Goal: Complete application form: Complete application form

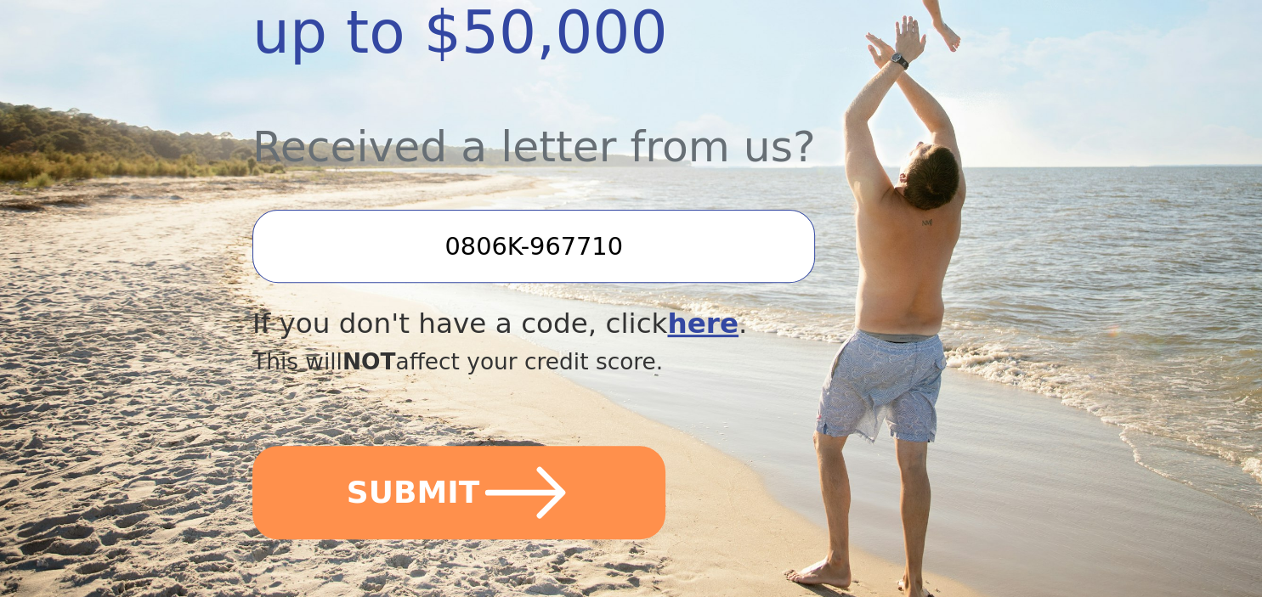
scroll to position [555, 0]
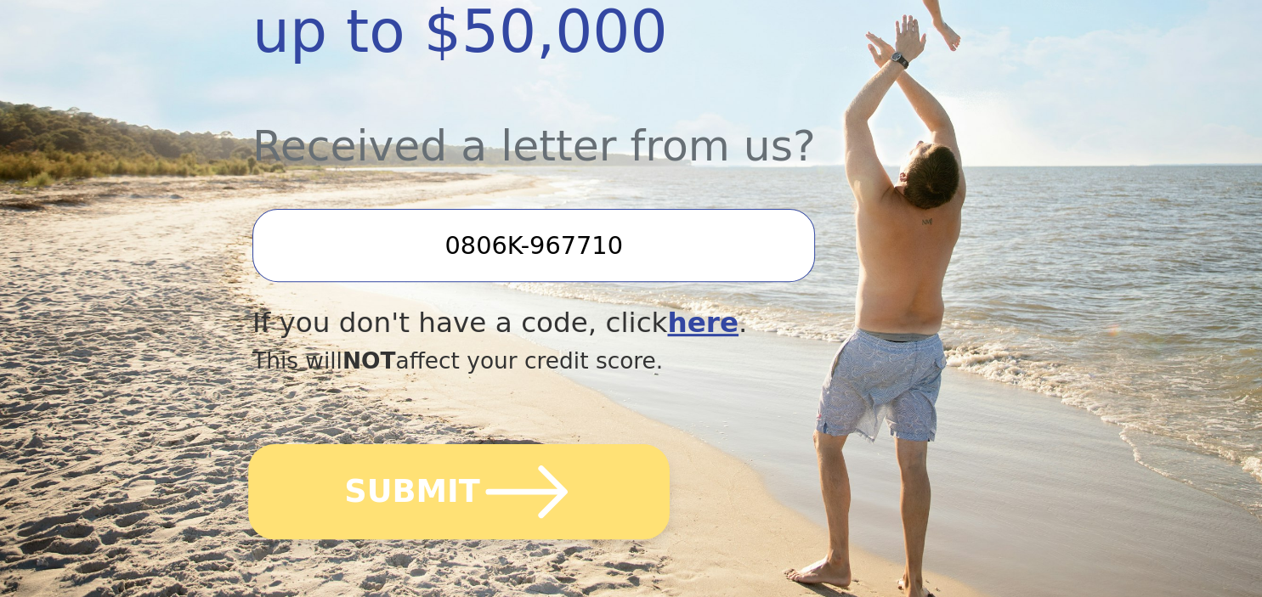
click at [549, 445] on icon "submit" at bounding box center [526, 491] width 93 height 93
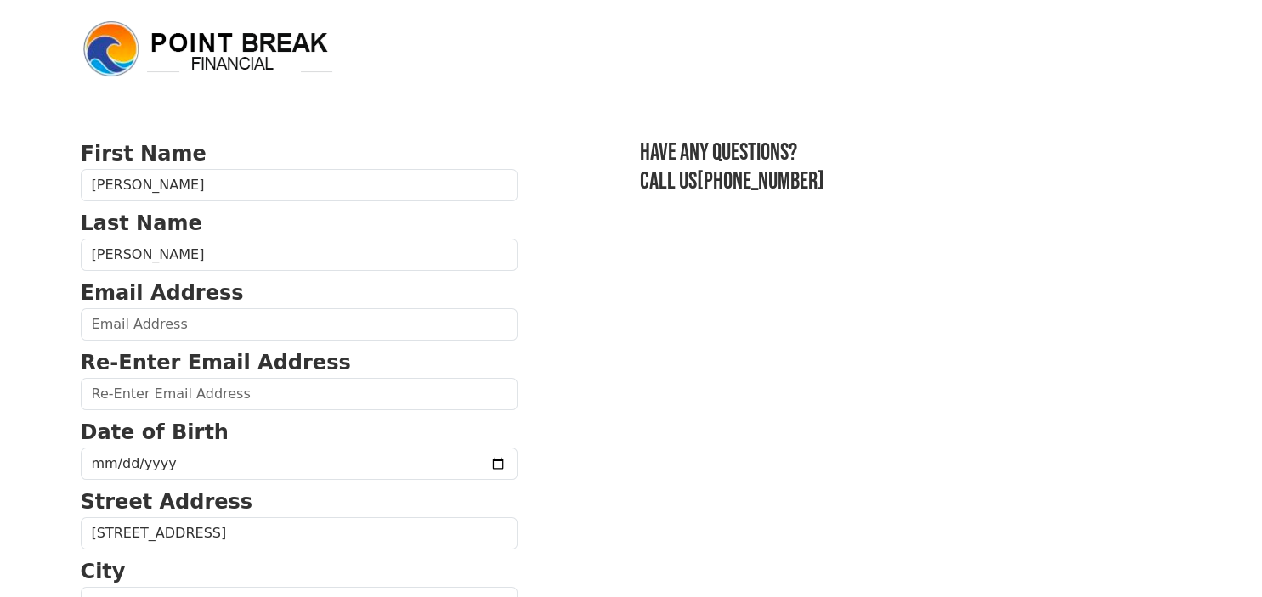
click at [343, 301] on p "Email Address" at bounding box center [299, 293] width 437 height 31
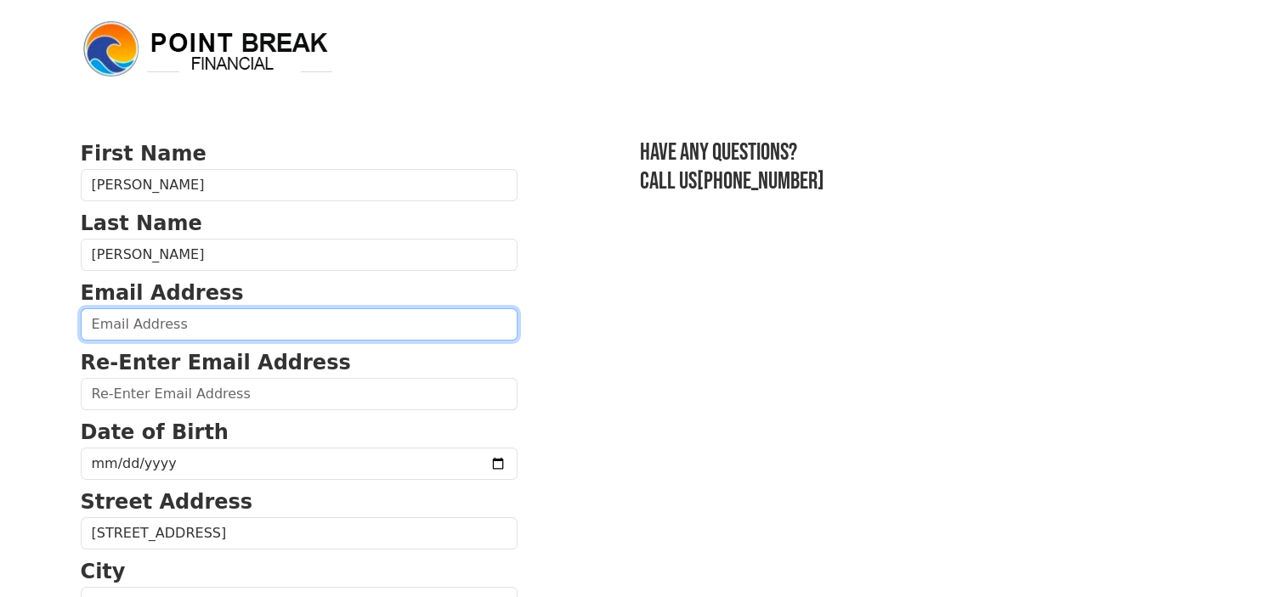
click at [341, 313] on input "email" at bounding box center [299, 324] width 437 height 32
type input "jmcnutt@gmail.com"
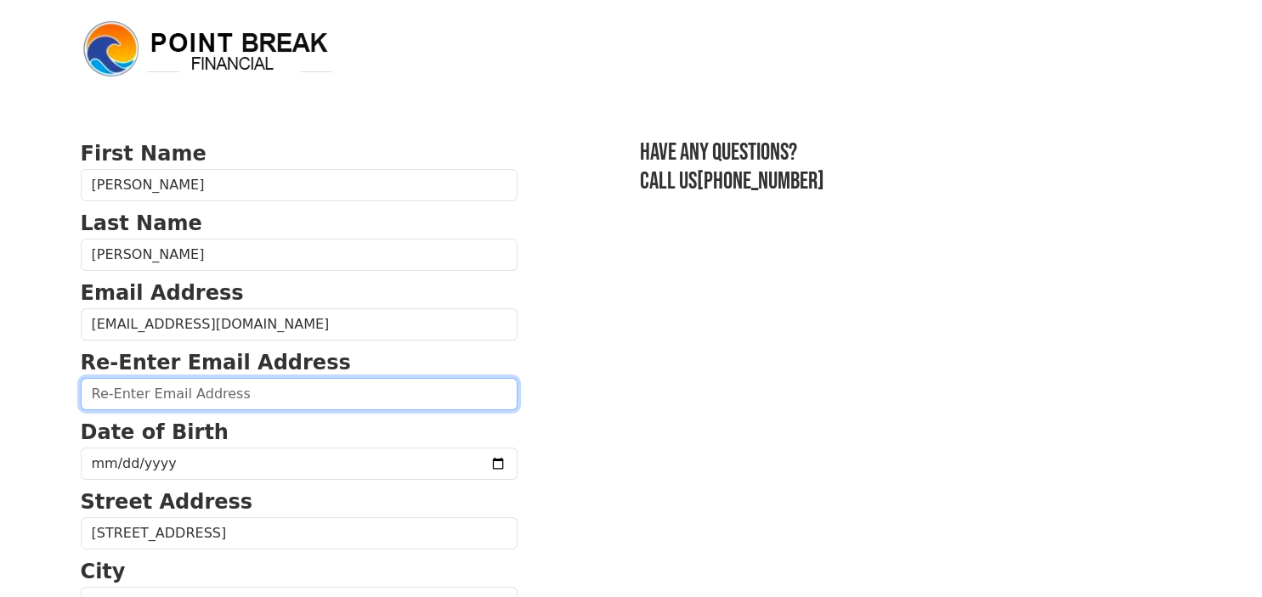
type input "jmcnutt@gmail.com"
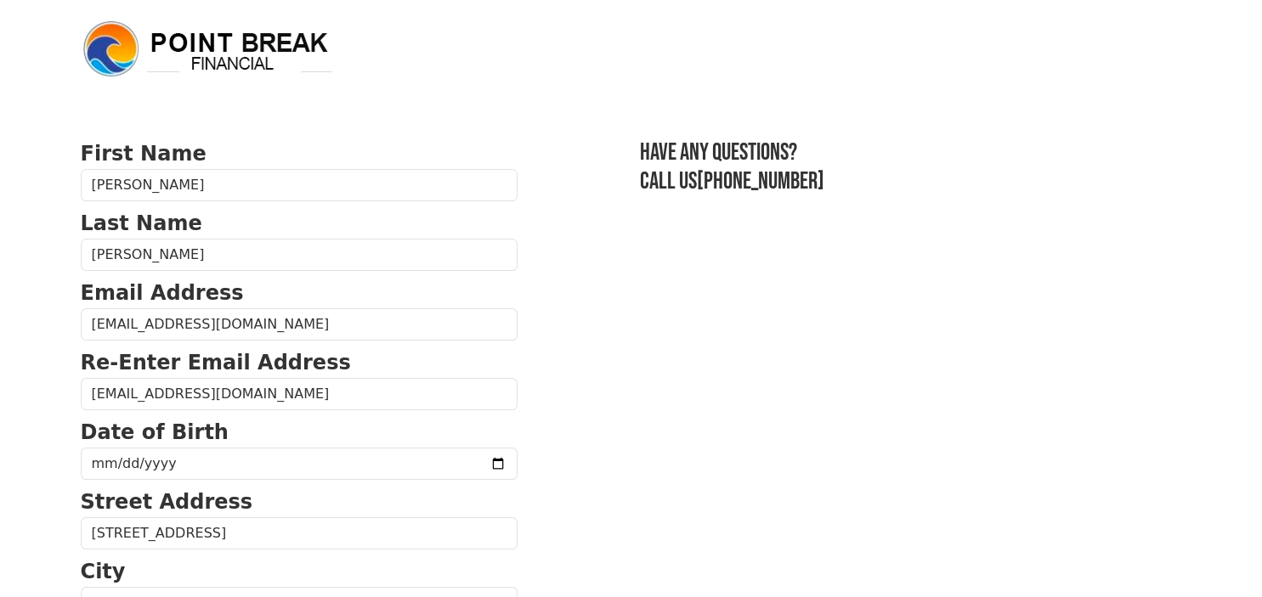
type input "66614"
type input "(406) 799-5868"
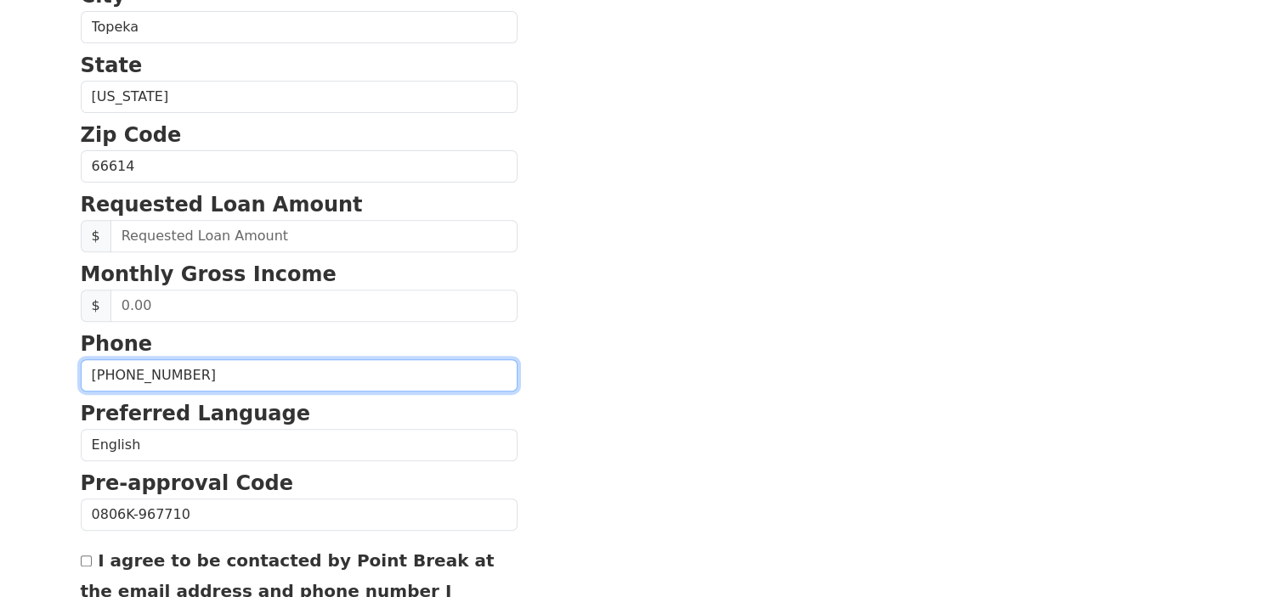
scroll to position [571, 0]
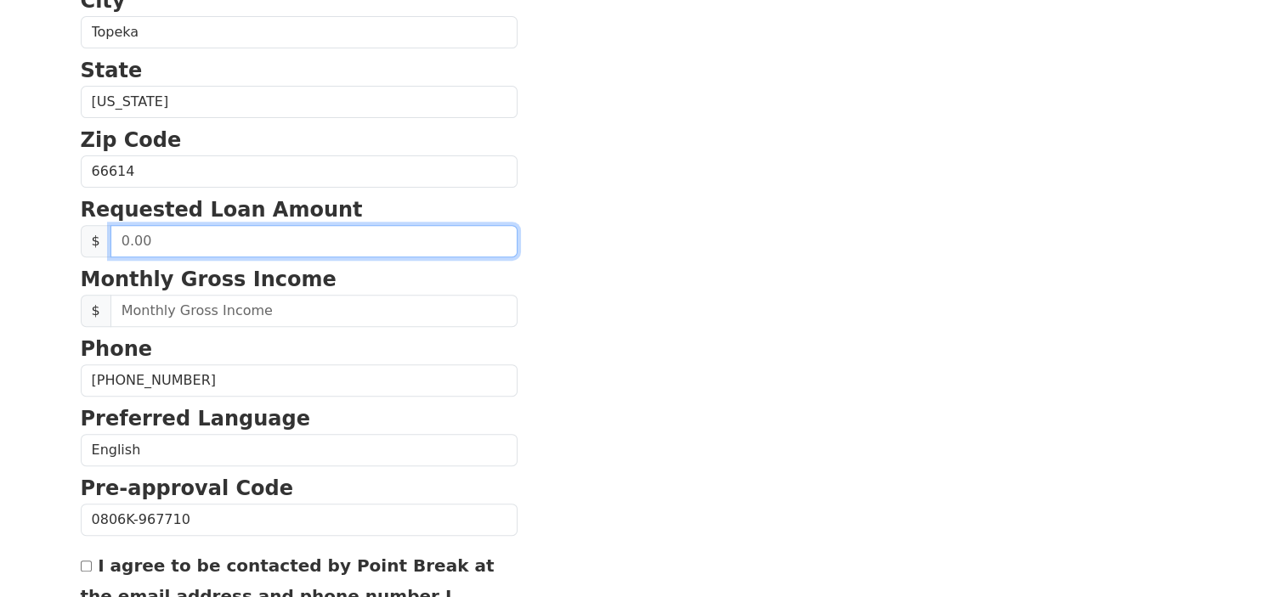
click at [420, 240] on input "text" at bounding box center [313, 241] width 407 height 32
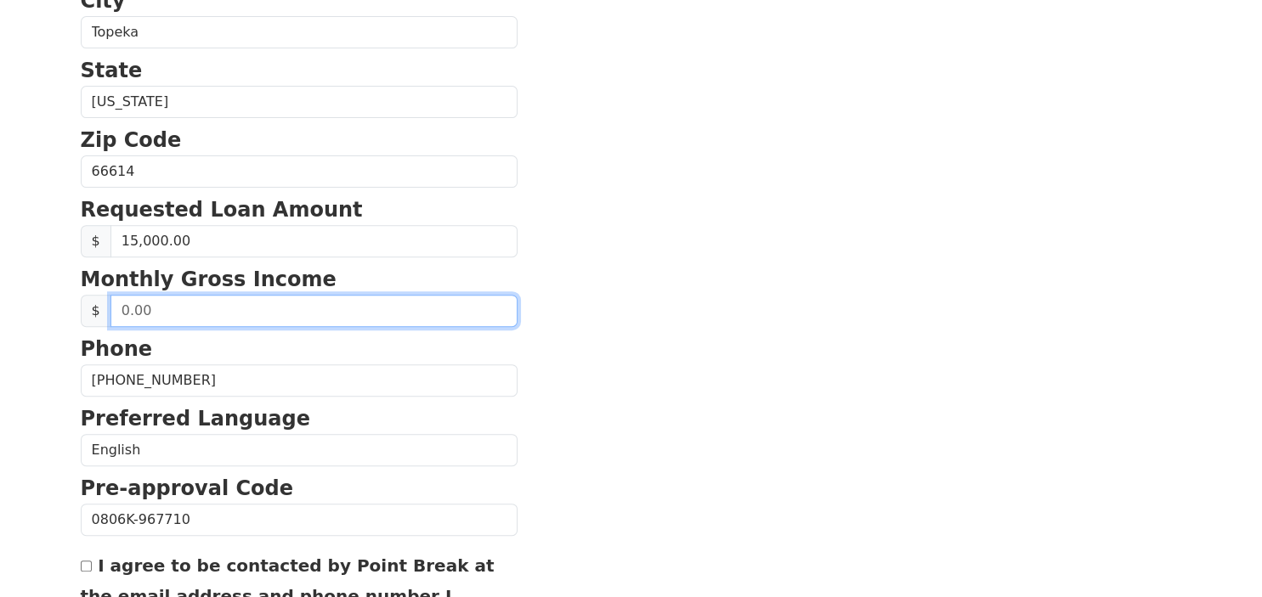
click at [396, 302] on input "text" at bounding box center [313, 311] width 407 height 32
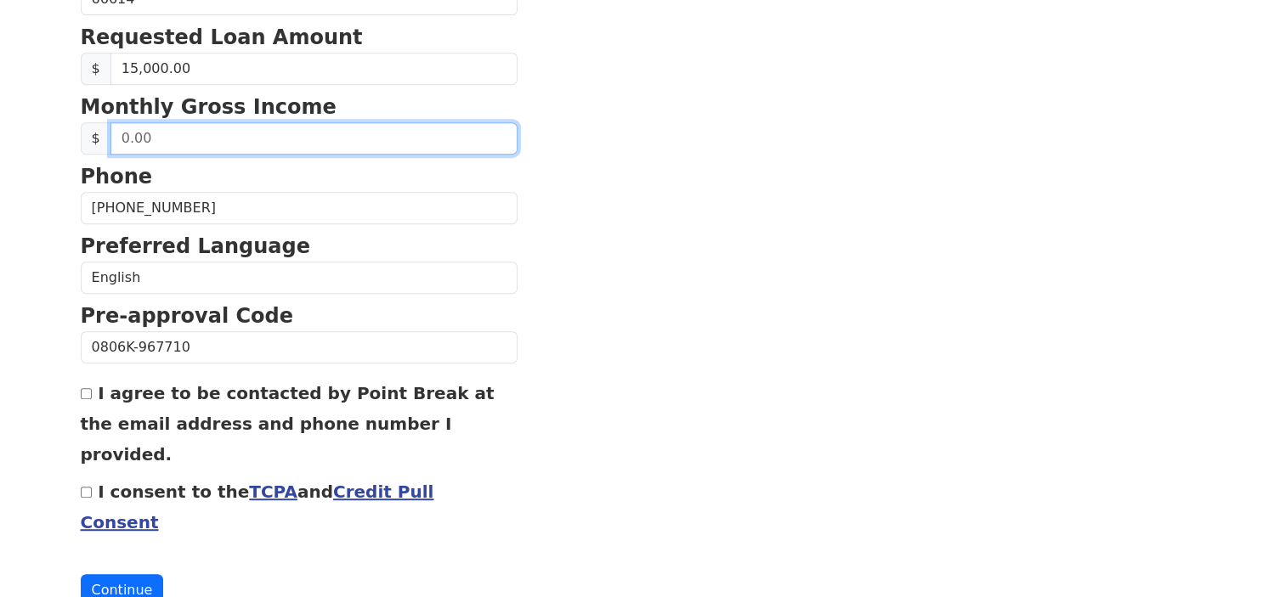
scroll to position [749, 0]
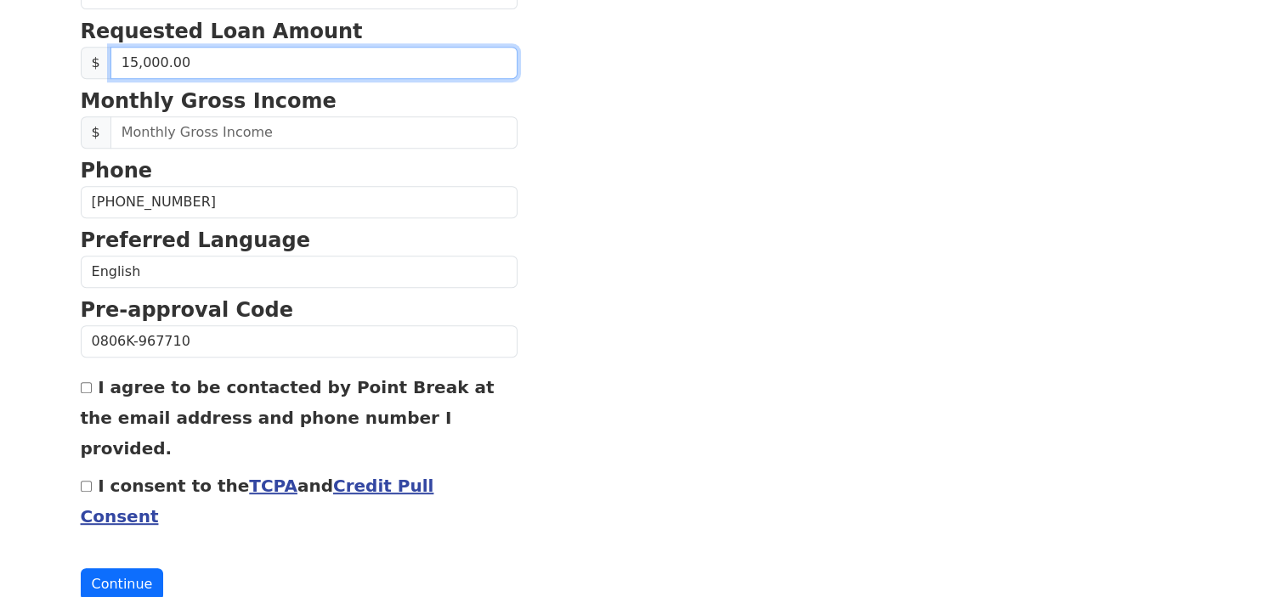
click at [129, 55] on input "15,000.00" at bounding box center [313, 63] width 407 height 32
type input "14,000.00"
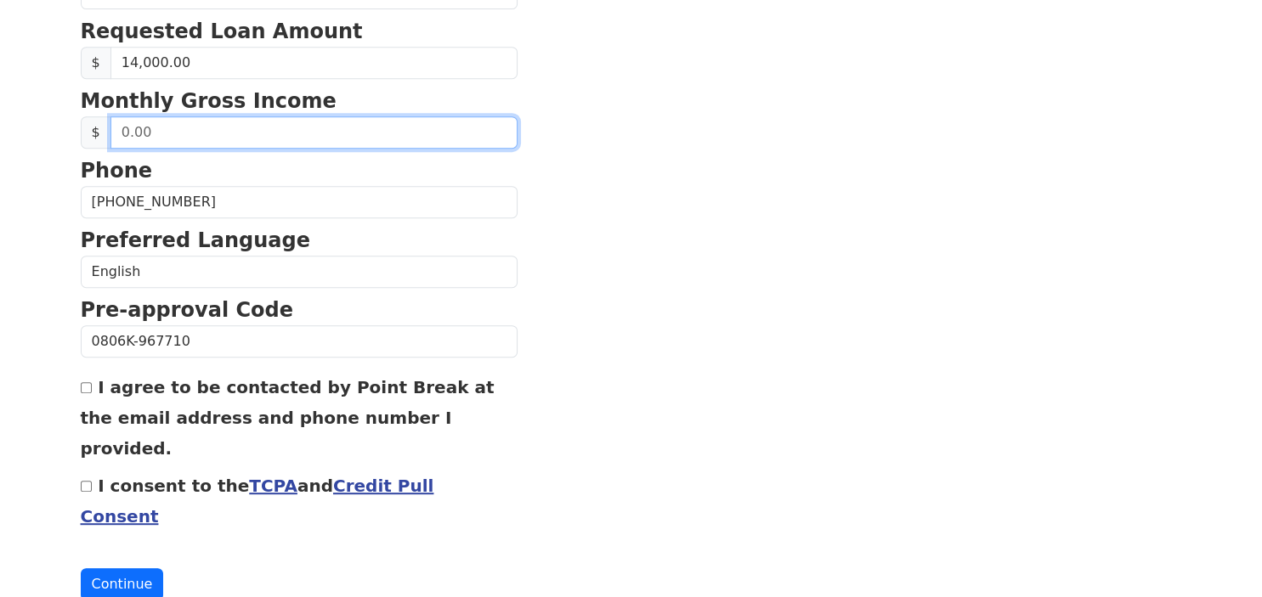
click at [273, 123] on input "text" at bounding box center [313, 132] width 407 height 32
type input "3,000.00"
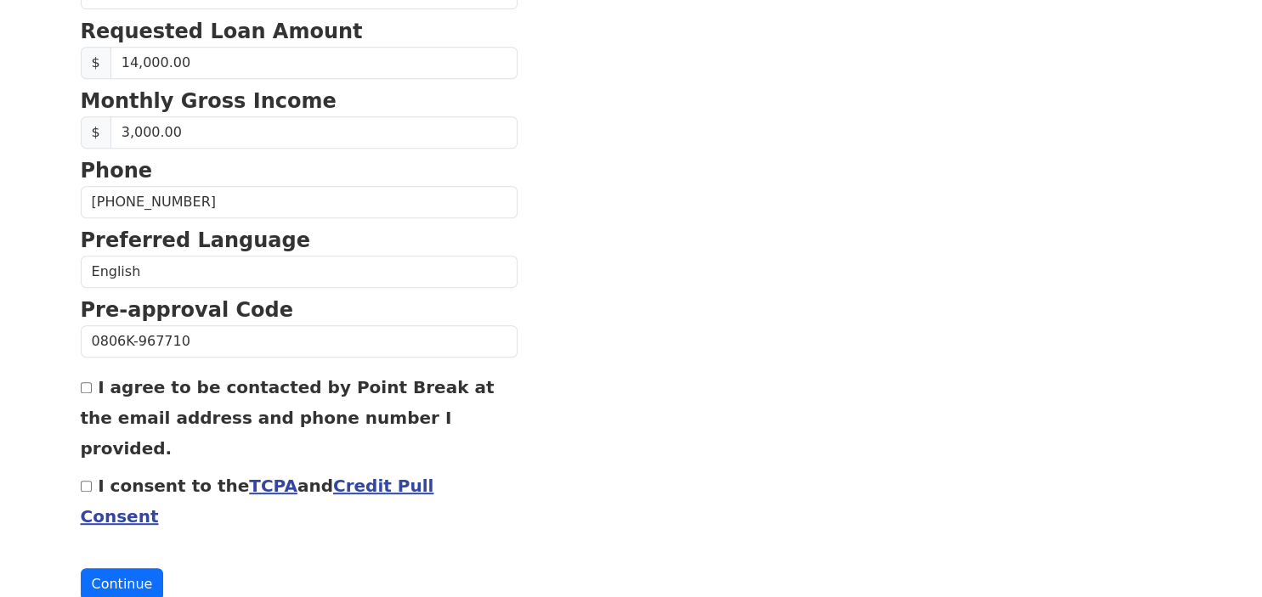
click at [93, 379] on div "I agree to be contacted by Point Break at the email address and phone number I …" at bounding box center [299, 417] width 437 height 92
click at [85, 382] on input "I agree to be contacted by Point Break at the email address and phone number I …" at bounding box center [86, 387] width 11 height 11
checkbox input "true"
click at [89, 481] on input "I consent to the TCPA and Credit Pull Consent" at bounding box center [86, 486] width 11 height 11
checkbox input "true"
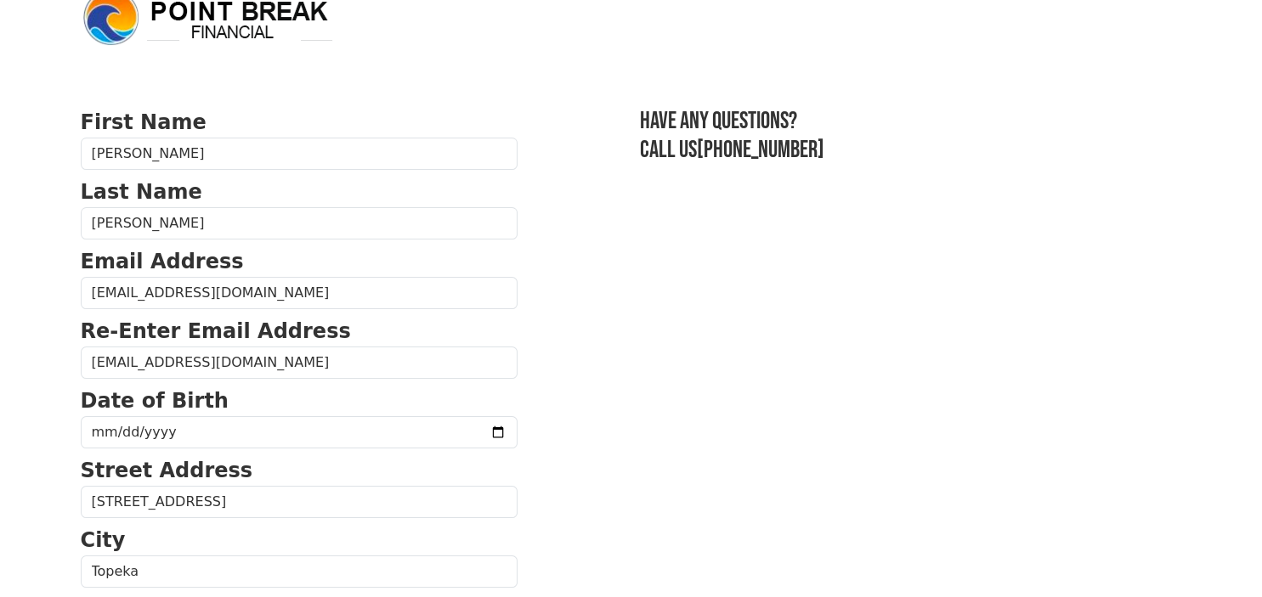
scroll to position [5, 0]
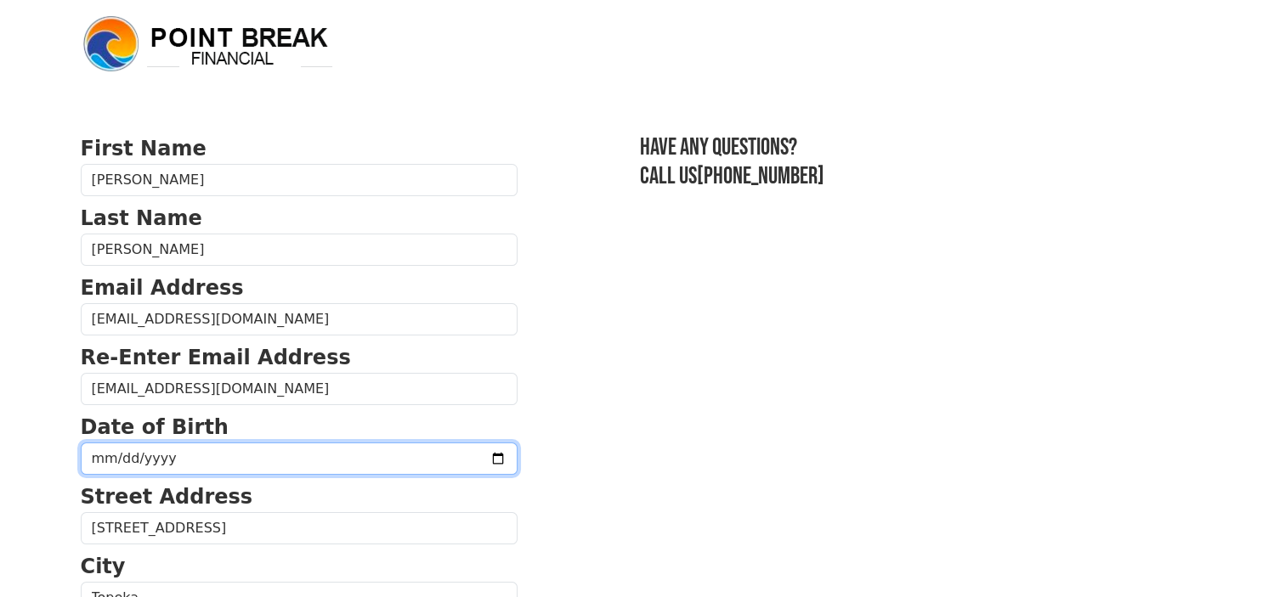
click at [110, 456] on input "date" at bounding box center [299, 459] width 437 height 32
type input "1985-08-06"
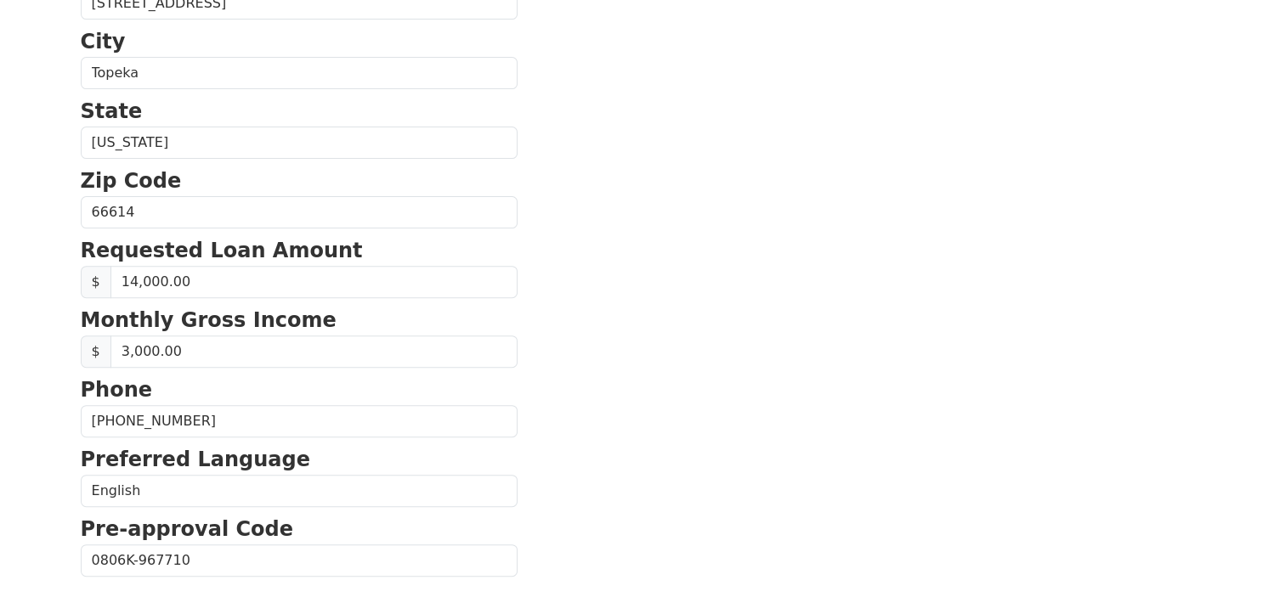
scroll to position [749, 0]
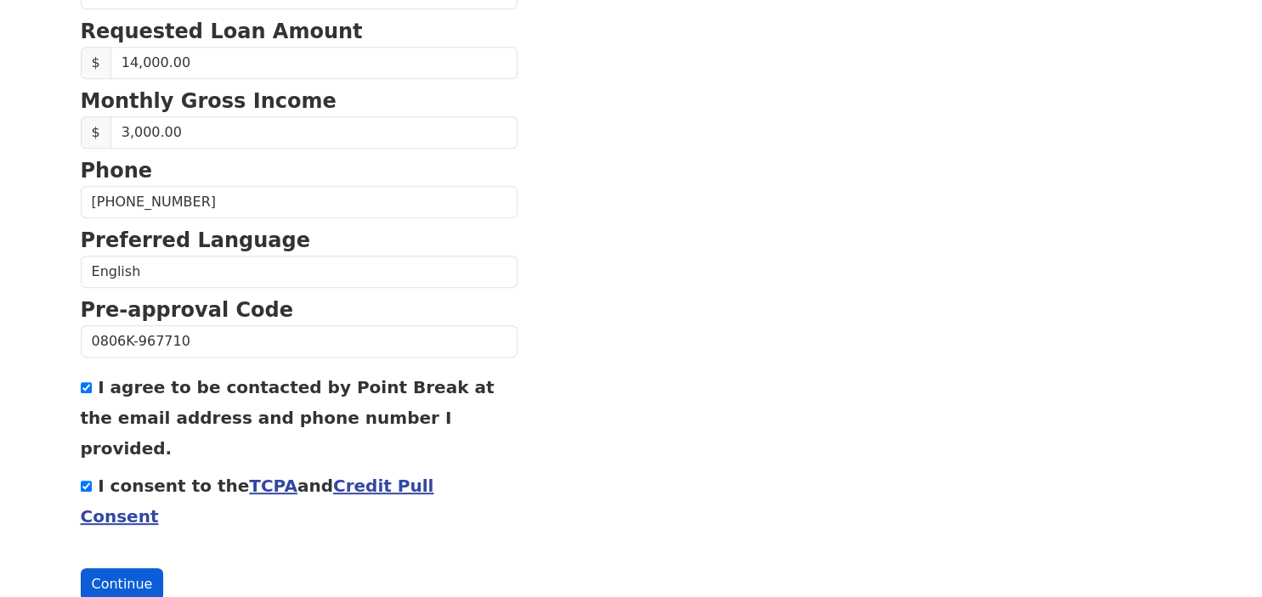
click at [143, 568] on button "Continue" at bounding box center [122, 584] width 83 height 32
